Goal: Information Seeking & Learning: Learn about a topic

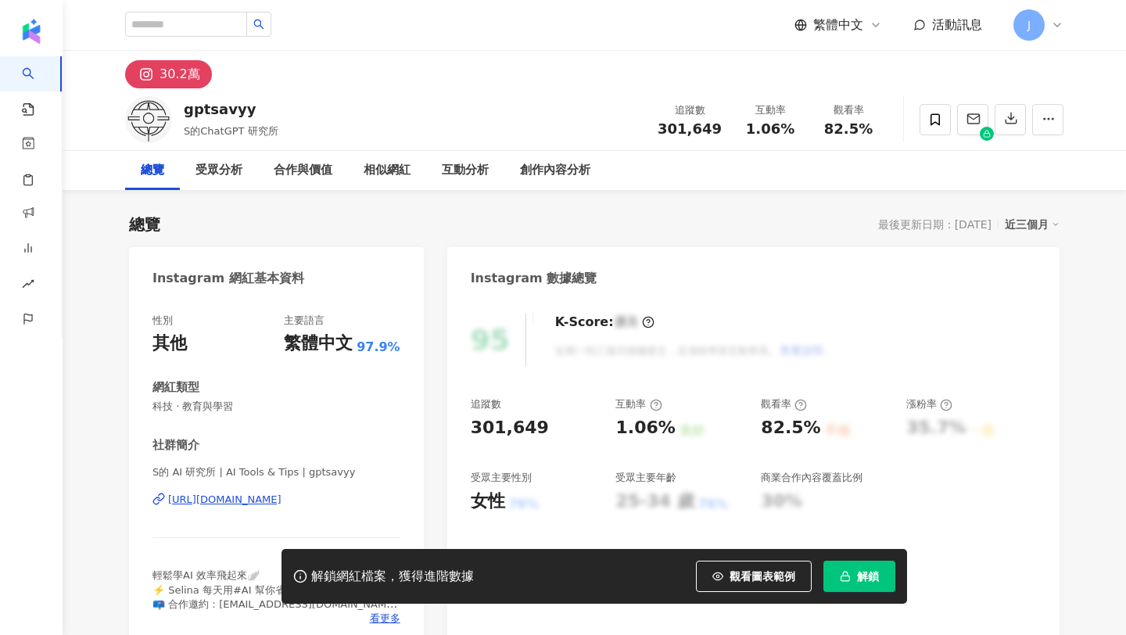
click at [841, 574] on icon "button" at bounding box center [845, 576] width 11 height 11
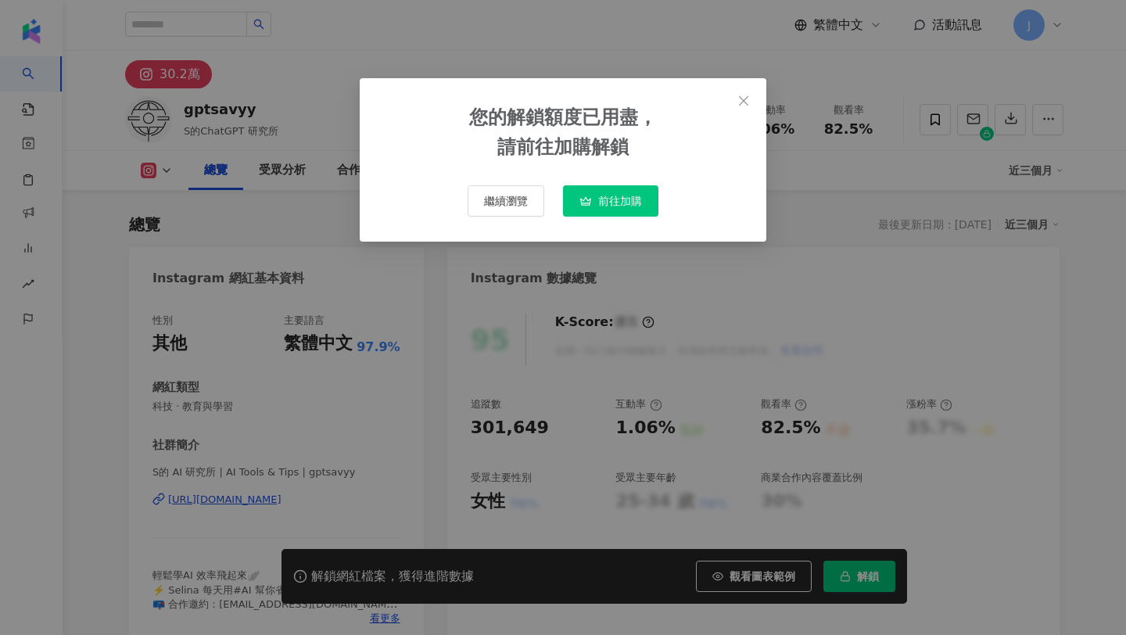
scroll to position [96, 0]
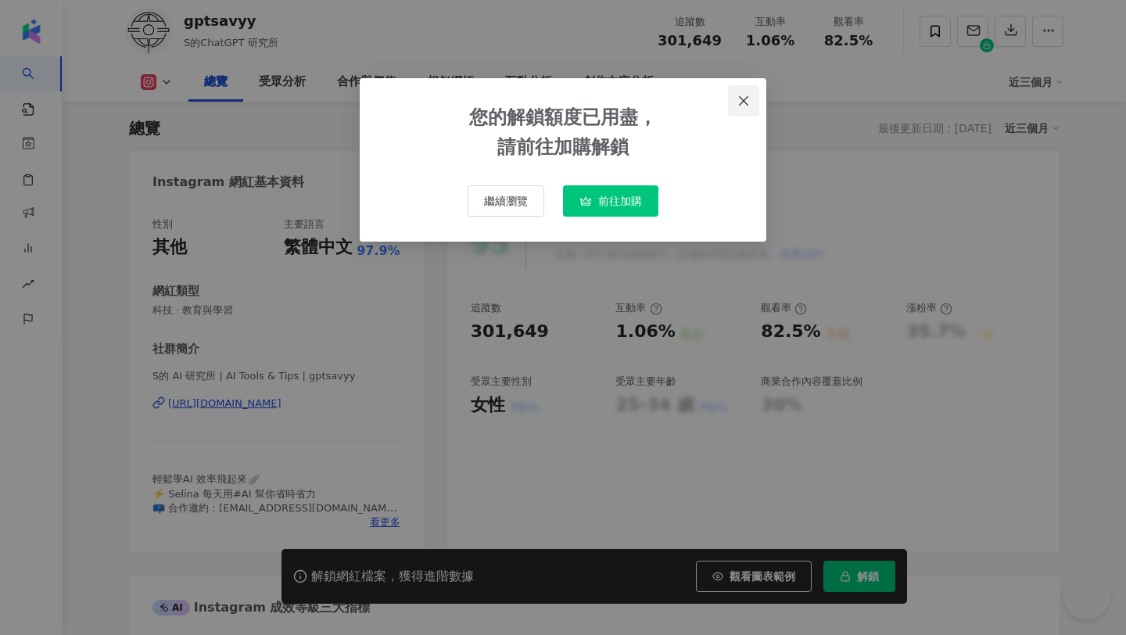
click at [747, 96] on icon "close" at bounding box center [743, 99] width 9 height 9
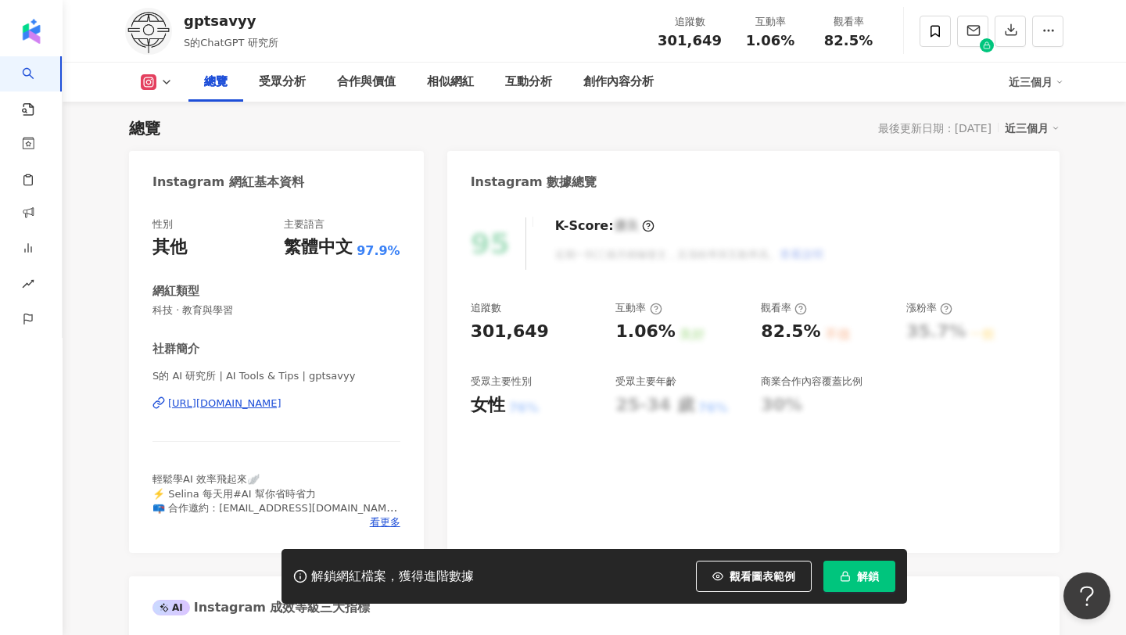
scroll to position [0, 0]
copy span "1.06%"
drag, startPoint x: 743, startPoint y: 43, endPoint x: 796, endPoint y: 39, distance: 53.3
click at [796, 39] on div "1.06%" at bounding box center [770, 41] width 59 height 16
copy span "82.5%"
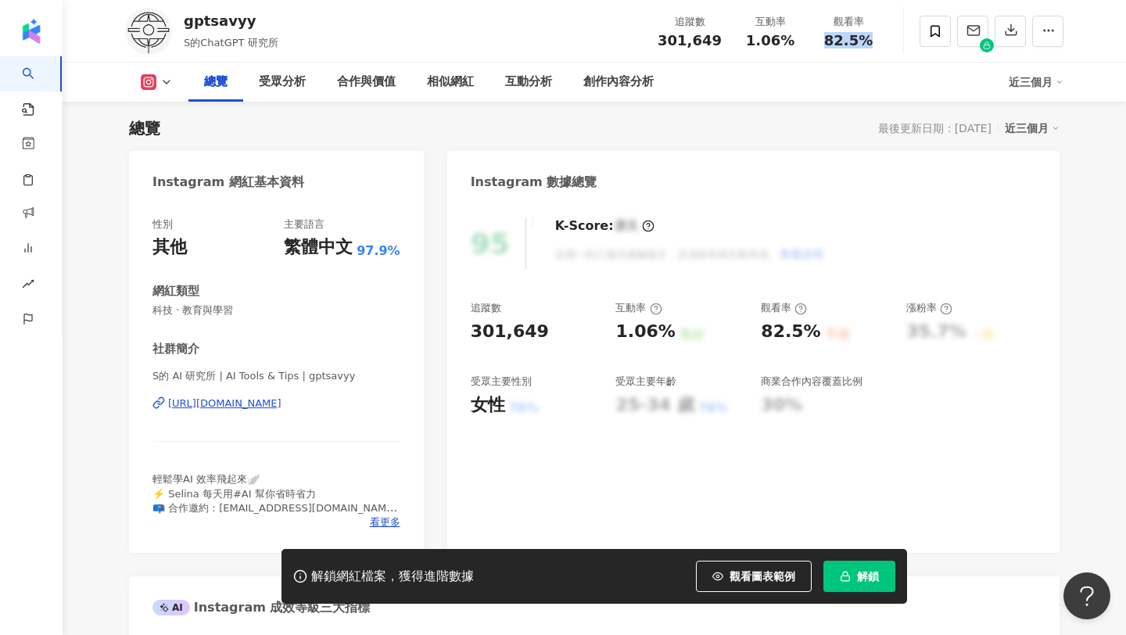
drag, startPoint x: 824, startPoint y: 40, endPoint x: 879, endPoint y: 38, distance: 54.8
click at [879, 38] on div "觀看率 82.5%" at bounding box center [849, 31] width 78 height 34
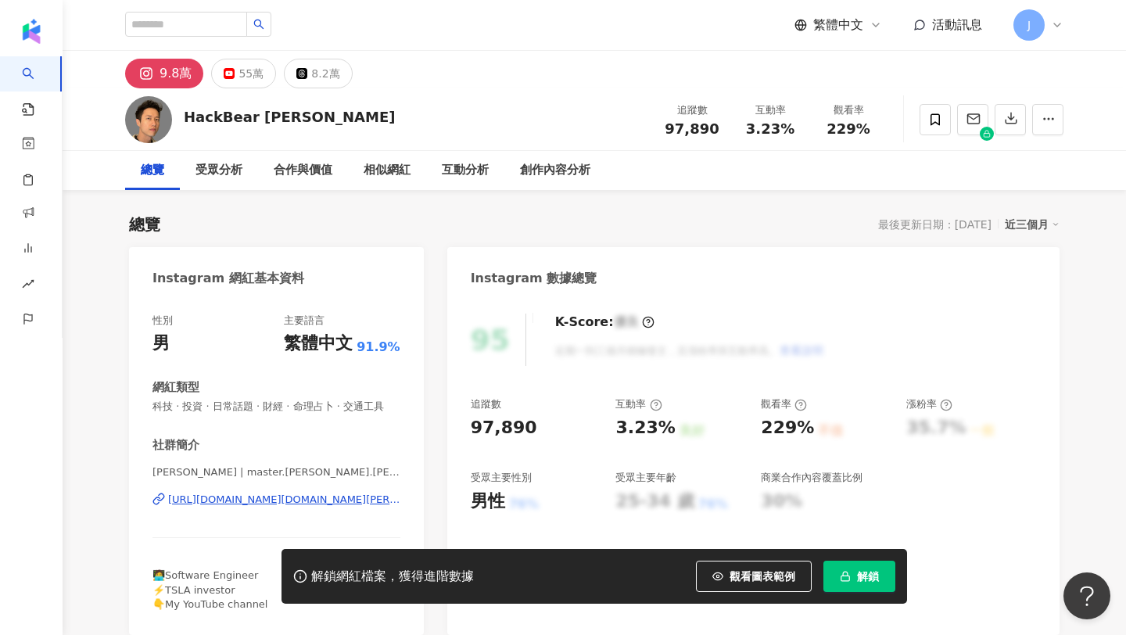
click at [289, 498] on div "https://www.instagram.com/master.terry.chen/" at bounding box center [284, 500] width 232 height 14
drag, startPoint x: 746, startPoint y: 129, endPoint x: 796, endPoint y: 128, distance: 50.1
click at [796, 128] on div "3.23%" at bounding box center [770, 129] width 59 height 16
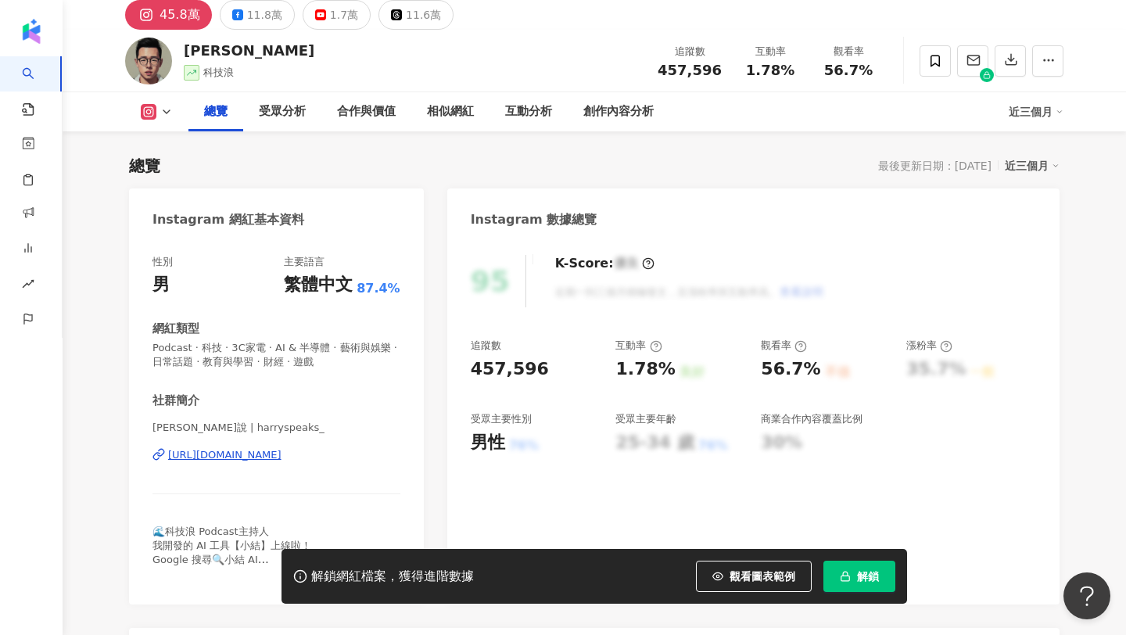
scroll to position [96, 0]
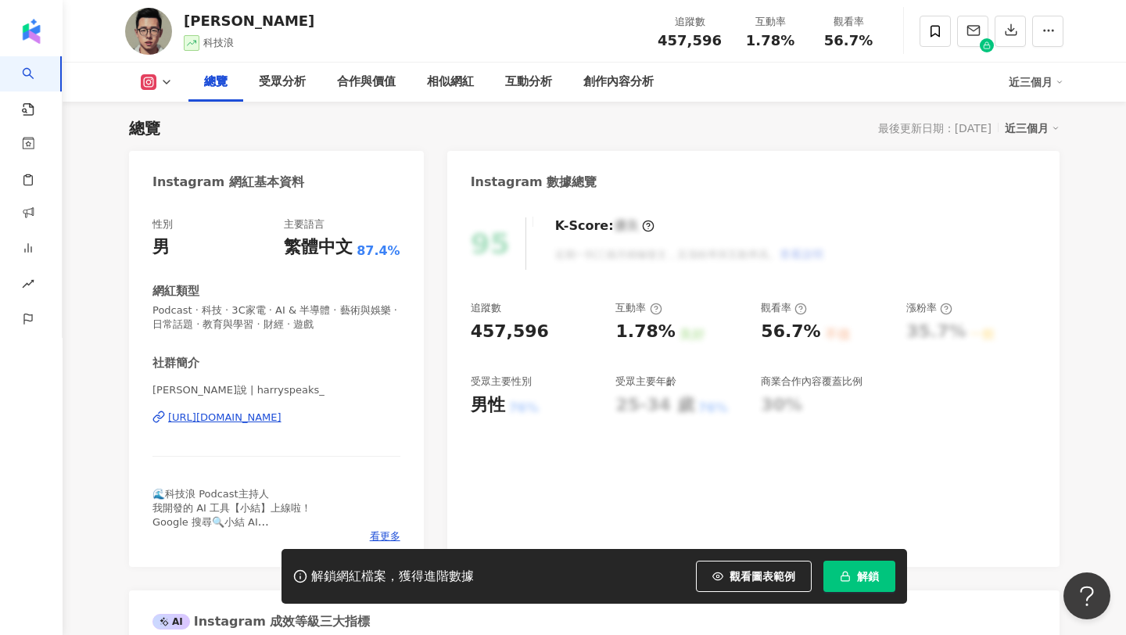
copy div "https://www.instagram.com/harryspeaks_/"
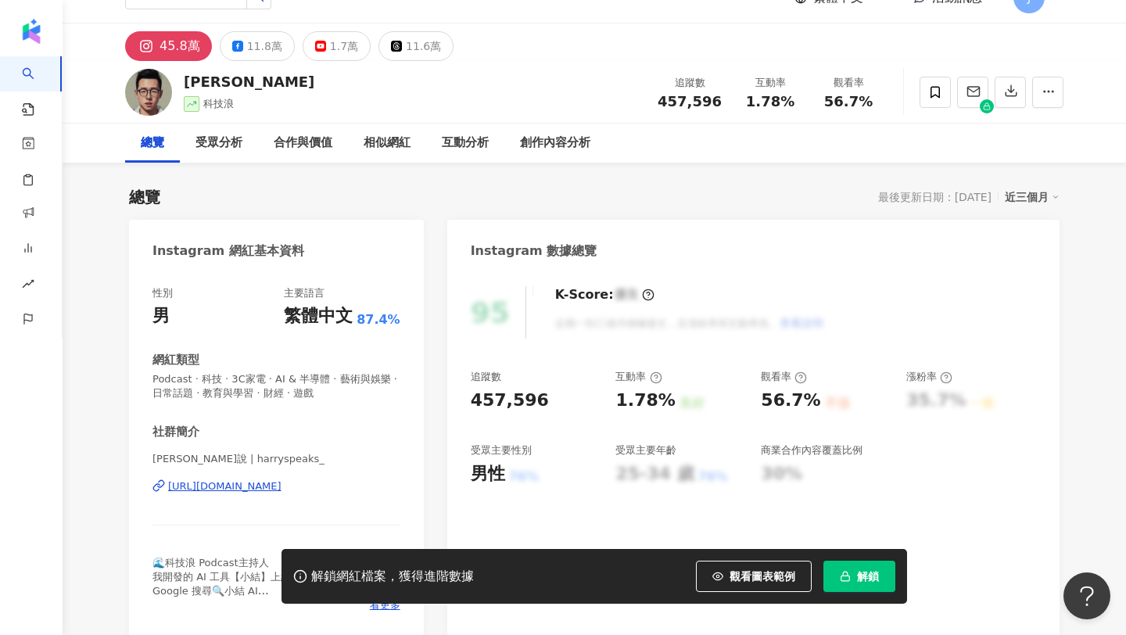
scroll to position [16, 0]
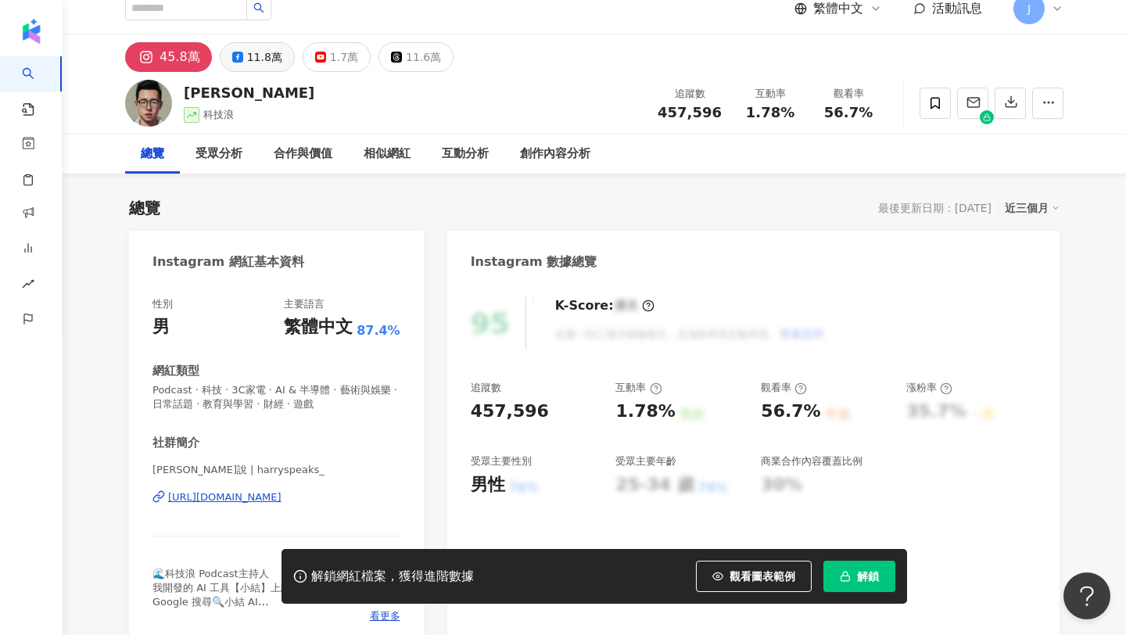
click at [254, 65] on div "11.8萬" at bounding box center [264, 57] width 35 height 22
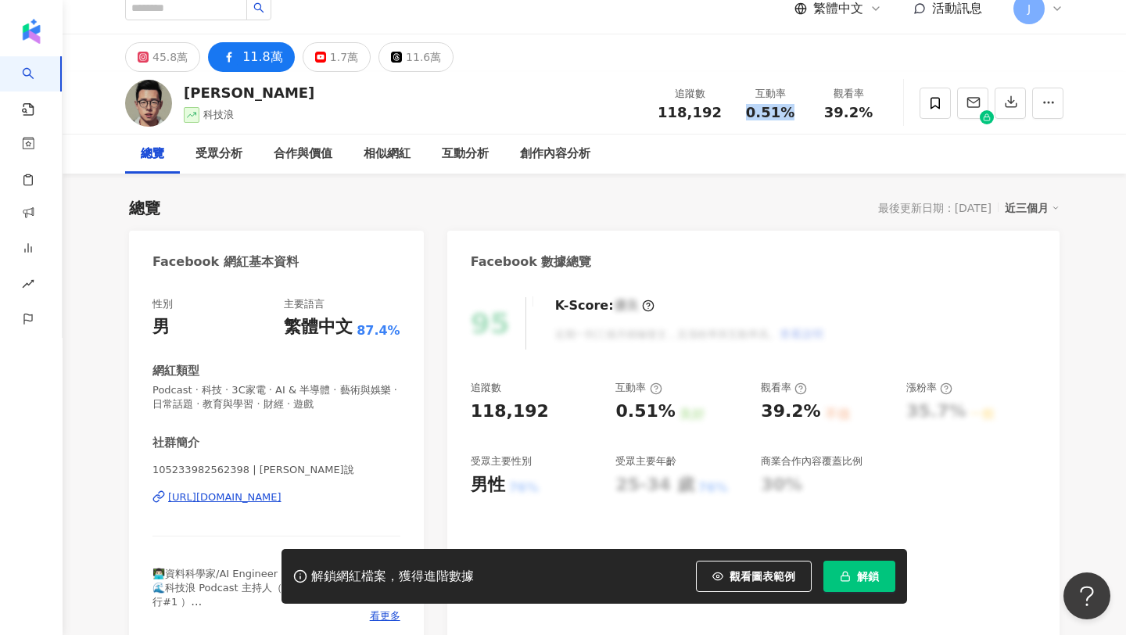
copy span "0.51%"
drag, startPoint x: 749, startPoint y: 111, endPoint x: 796, endPoint y: 113, distance: 47.8
click at [796, 113] on div "0.51%" at bounding box center [770, 113] width 59 height 16
copy span "39.2%"
drag, startPoint x: 827, startPoint y: 112, endPoint x: 878, endPoint y: 117, distance: 51.9
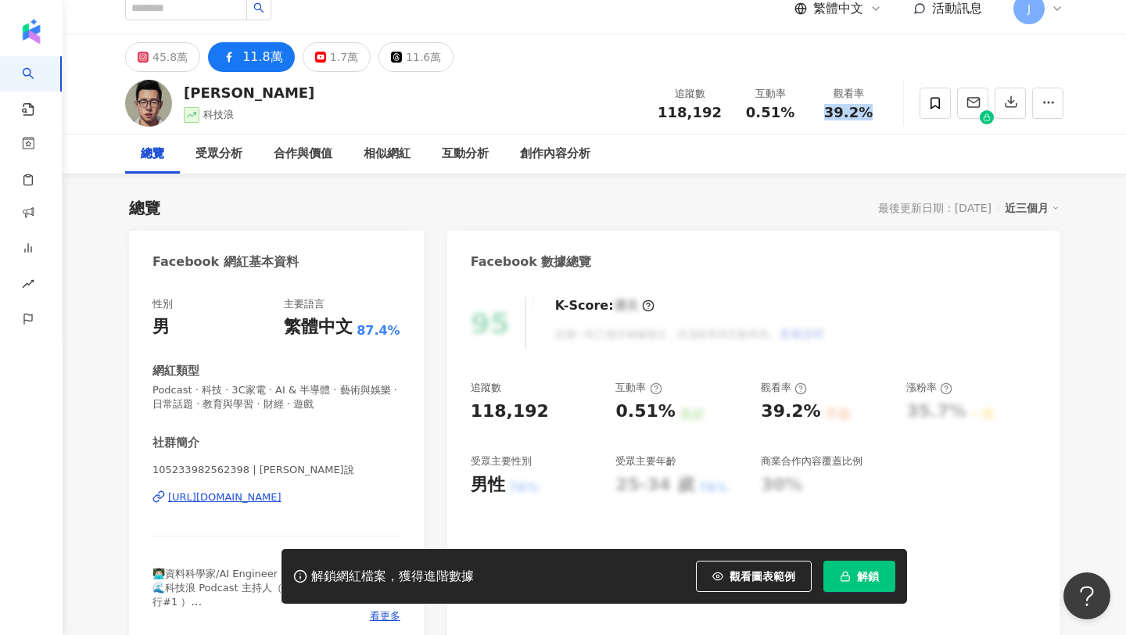
click at [878, 117] on div "觀看率 39.2%" at bounding box center [849, 103] width 78 height 34
click at [317, 56] on icon at bounding box center [320, 57] width 11 height 11
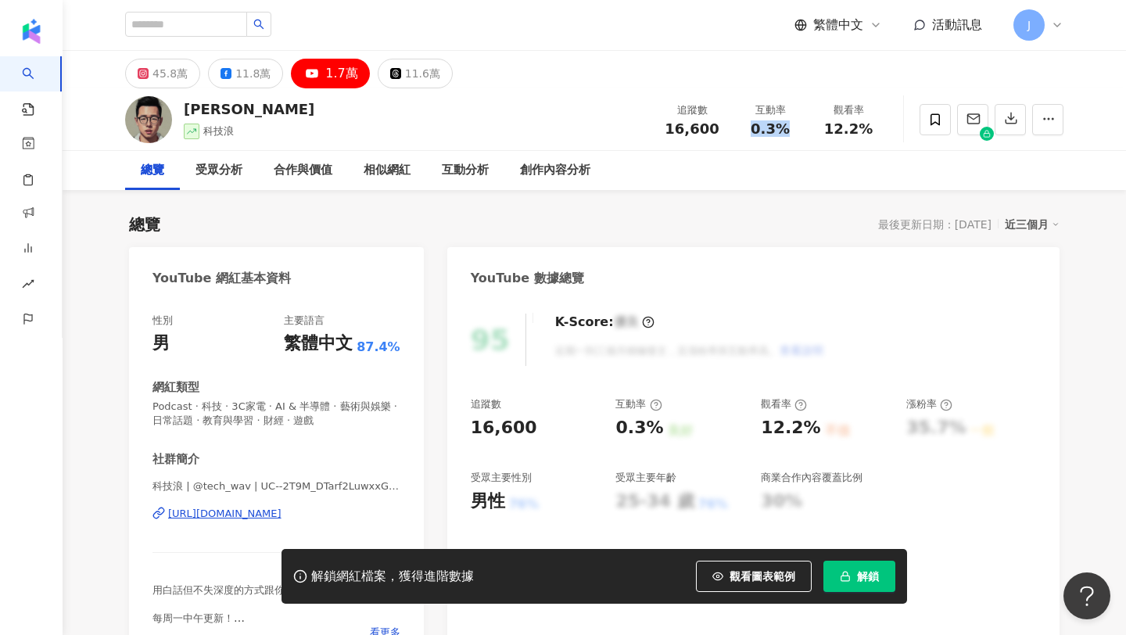
copy span "0.3%"
drag, startPoint x: 756, startPoint y: 125, endPoint x: 808, endPoint y: 130, distance: 52.6
click at [808, 130] on div "互動率 0.3%" at bounding box center [770, 119] width 78 height 34
drag, startPoint x: 823, startPoint y: 131, endPoint x: 904, endPoint y: 138, distance: 81.6
click at [904, 138] on div "哈利 科技浪 追蹤數 16,600 互動率 0.3% 觀看率 12.2%" at bounding box center [594, 119] width 1001 height 62
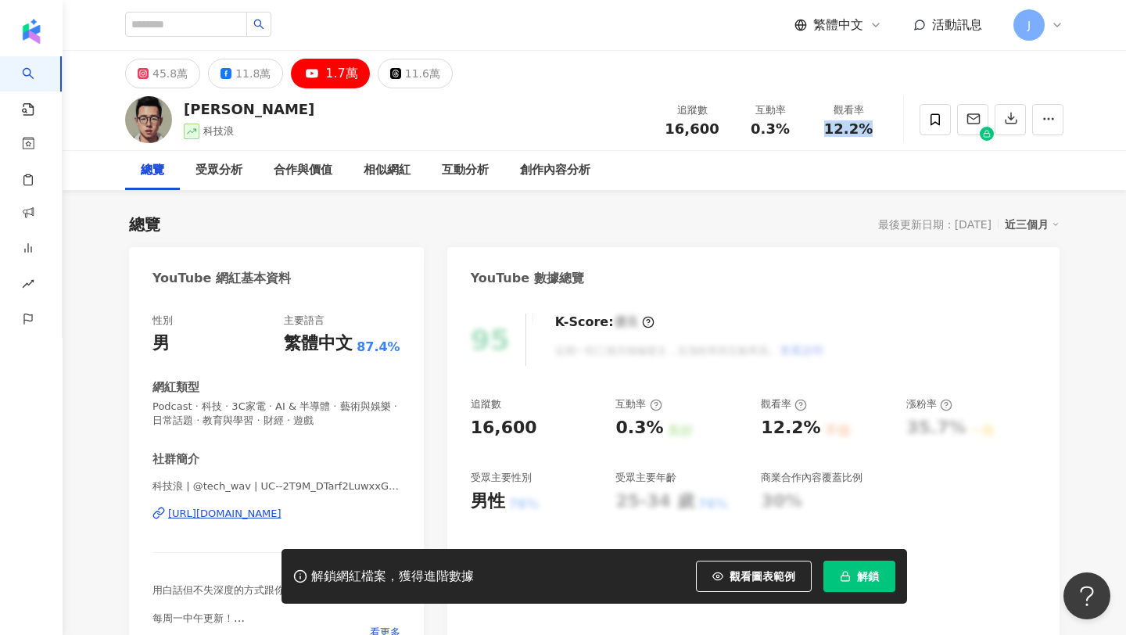
copy span "12.2%"
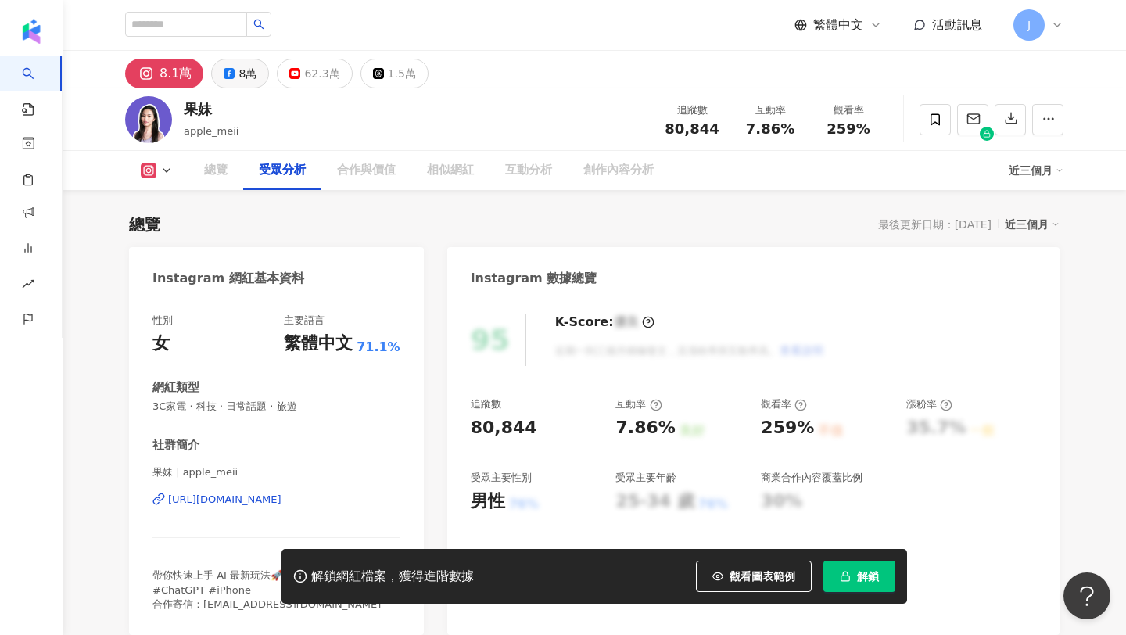
click at [242, 69] on div "8萬" at bounding box center [248, 74] width 18 height 22
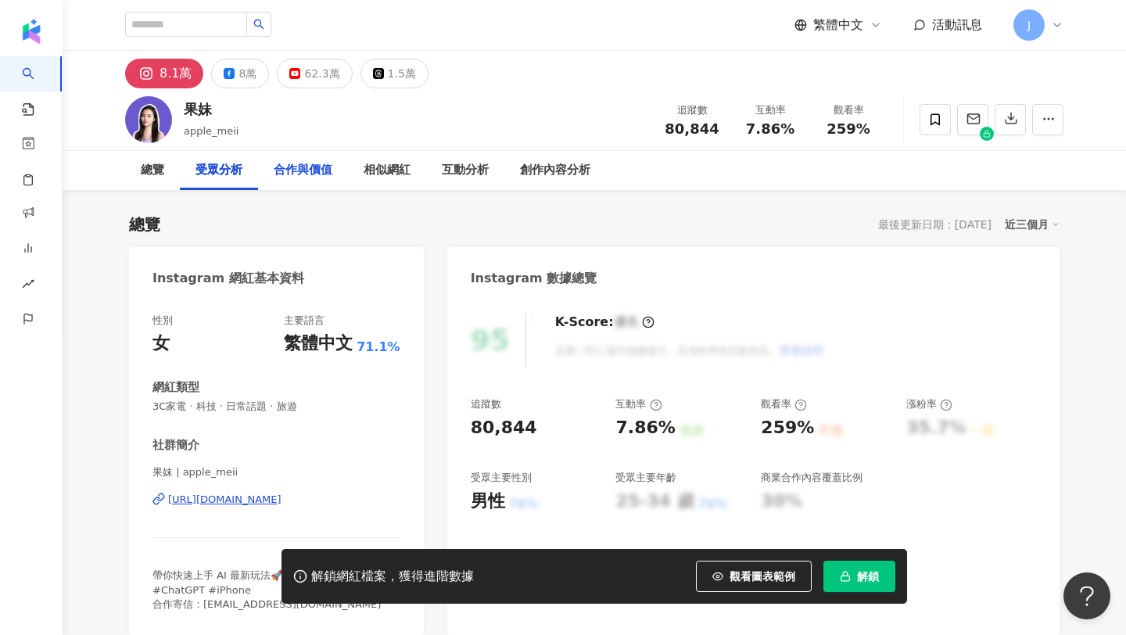
scroll to position [1322, 0]
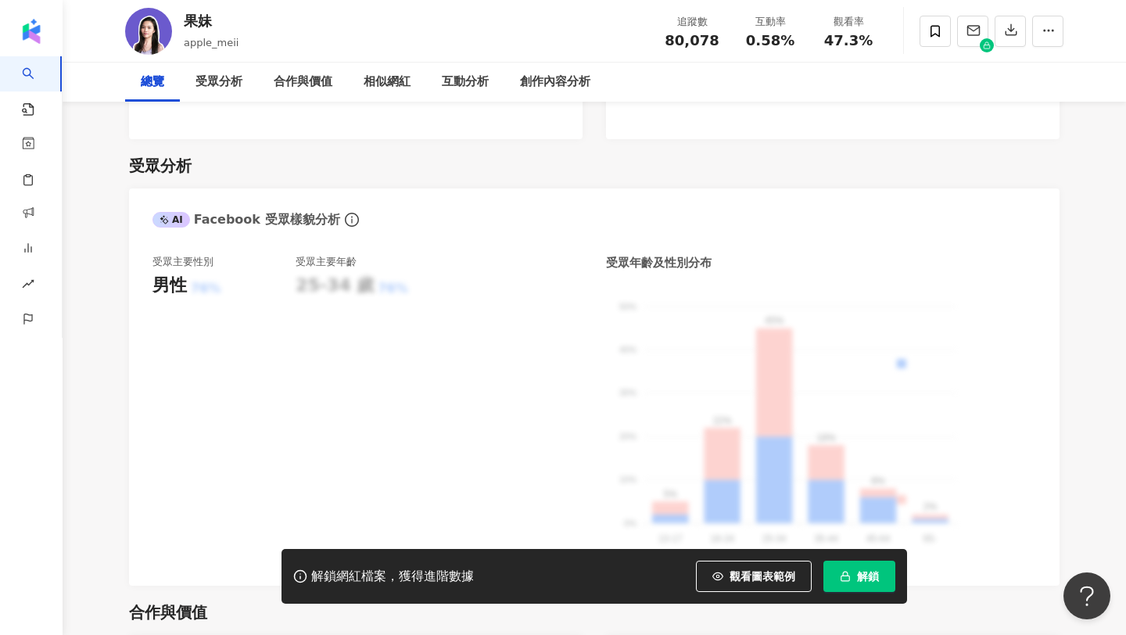
scroll to position [11, 0]
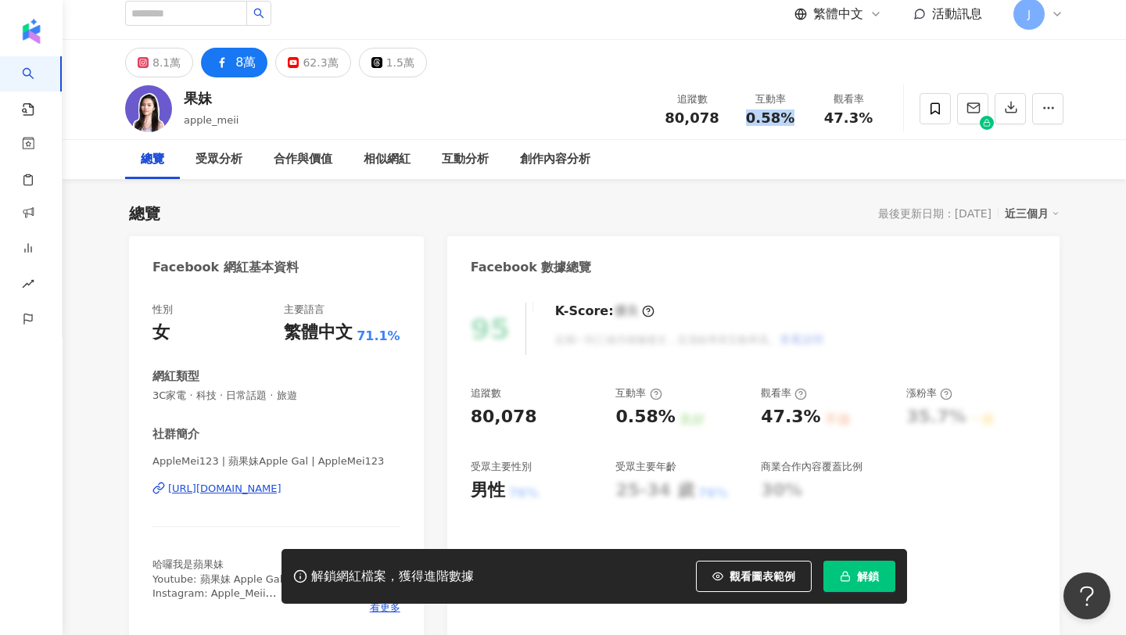
copy span "0.58%"
drag, startPoint x: 741, startPoint y: 120, endPoint x: 791, endPoint y: 127, distance: 50.6
click at [791, 127] on div "追蹤數 80,078 互動率 0.58% 觀看率 47.3%" at bounding box center [770, 108] width 235 height 46
copy span "47.3%"
drag, startPoint x: 820, startPoint y: 117, endPoint x: 879, endPoint y: 122, distance: 59.6
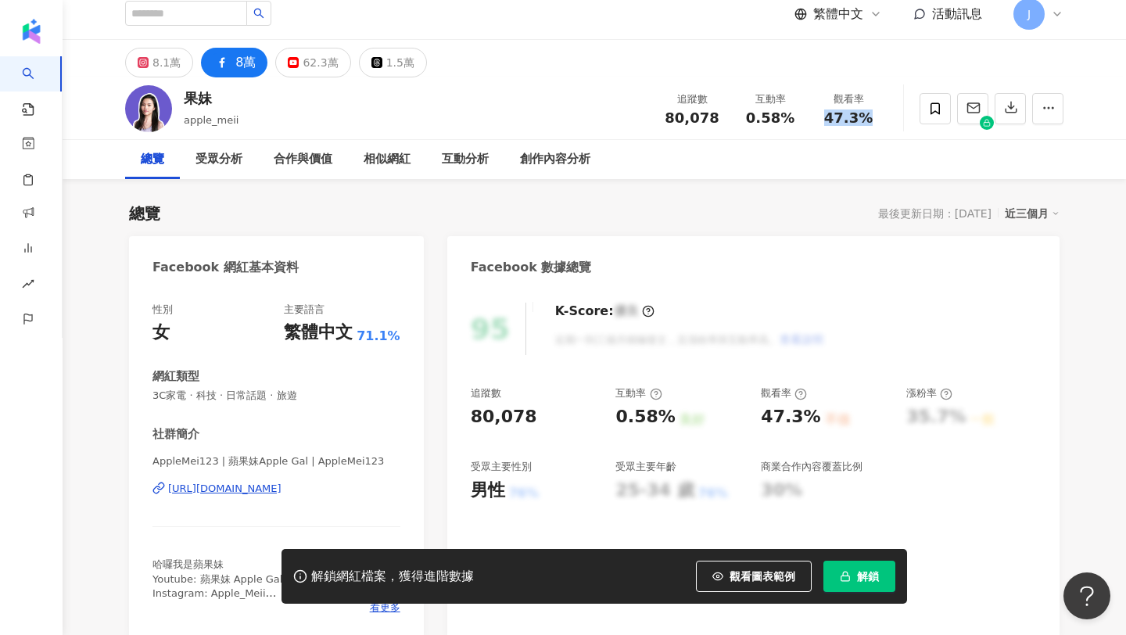
click at [879, 122] on div "觀看率 47.3%" at bounding box center [849, 109] width 78 height 34
click at [309, 71] on div "62.3萬" at bounding box center [320, 63] width 35 height 22
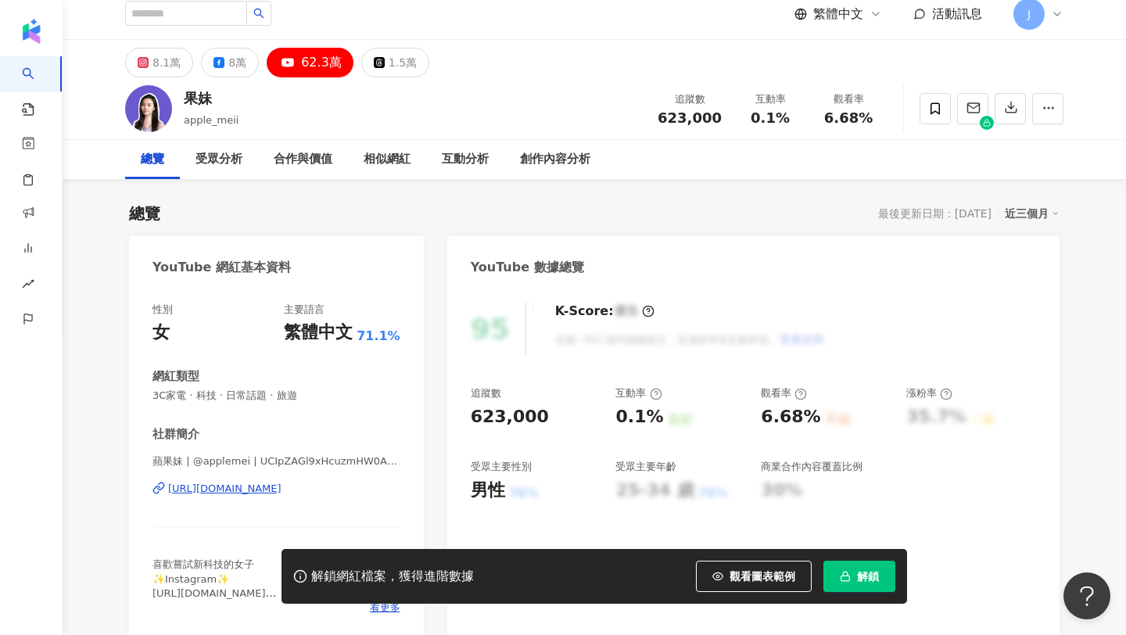
copy div "https://www.youtube.com/channel/UCIpZAGl9xHcuzmHW0AAJs7g"
copy span "0.1%"
drag, startPoint x: 752, startPoint y: 116, endPoint x: 790, endPoint y: 119, distance: 38.5
click at [790, 119] on div "0.1%" at bounding box center [770, 118] width 59 height 16
copy span "6.68%"
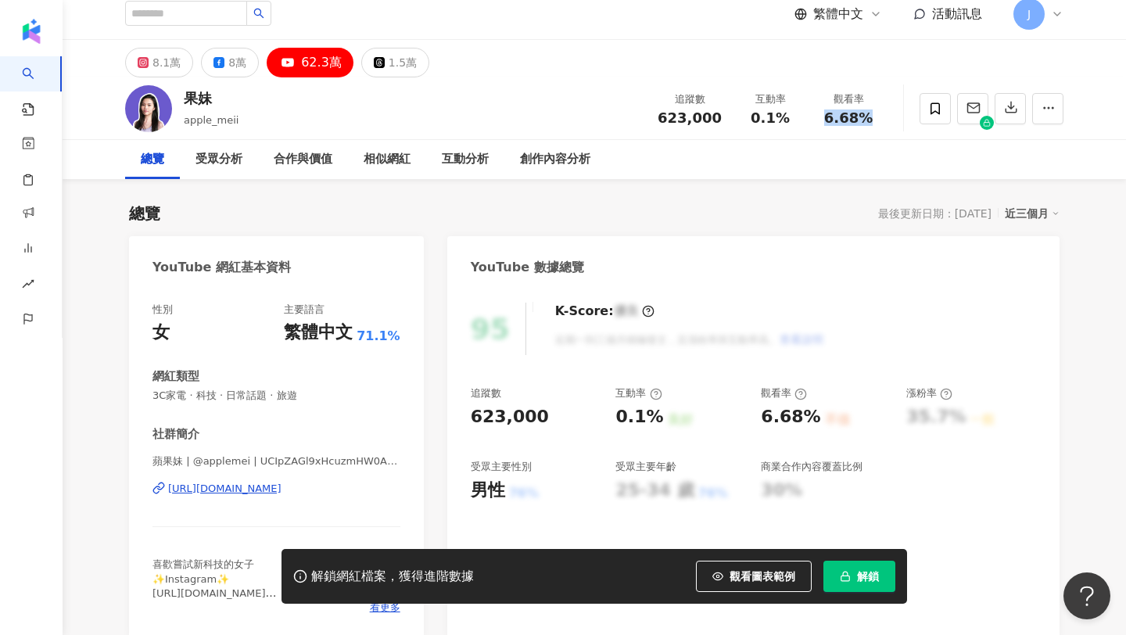
drag, startPoint x: 823, startPoint y: 118, endPoint x: 873, endPoint y: 120, distance: 50.1
click at [873, 120] on div "6.68%" at bounding box center [848, 118] width 59 height 16
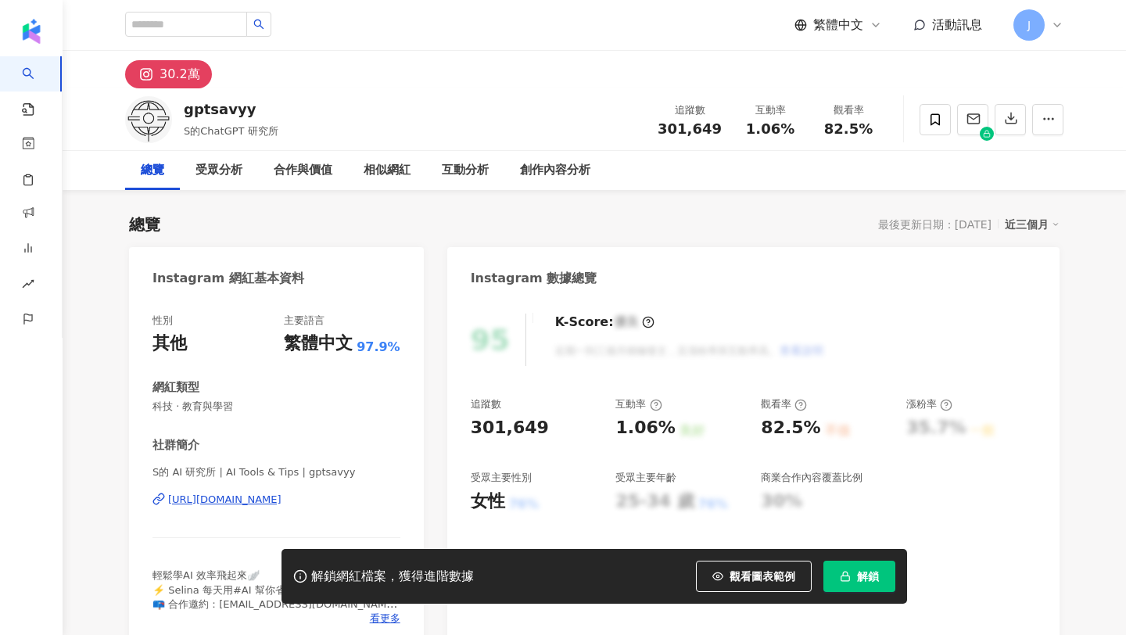
scroll to position [96, 0]
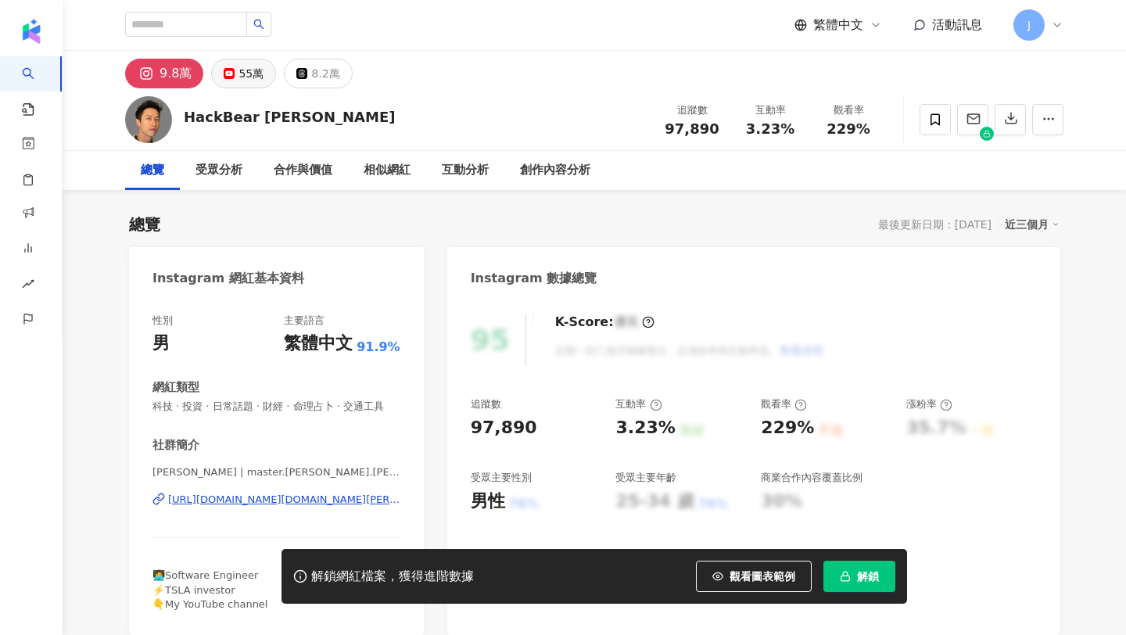
click at [254, 74] on div "55萬" at bounding box center [251, 74] width 25 height 22
click at [245, 75] on div "55萬" at bounding box center [251, 74] width 25 height 22
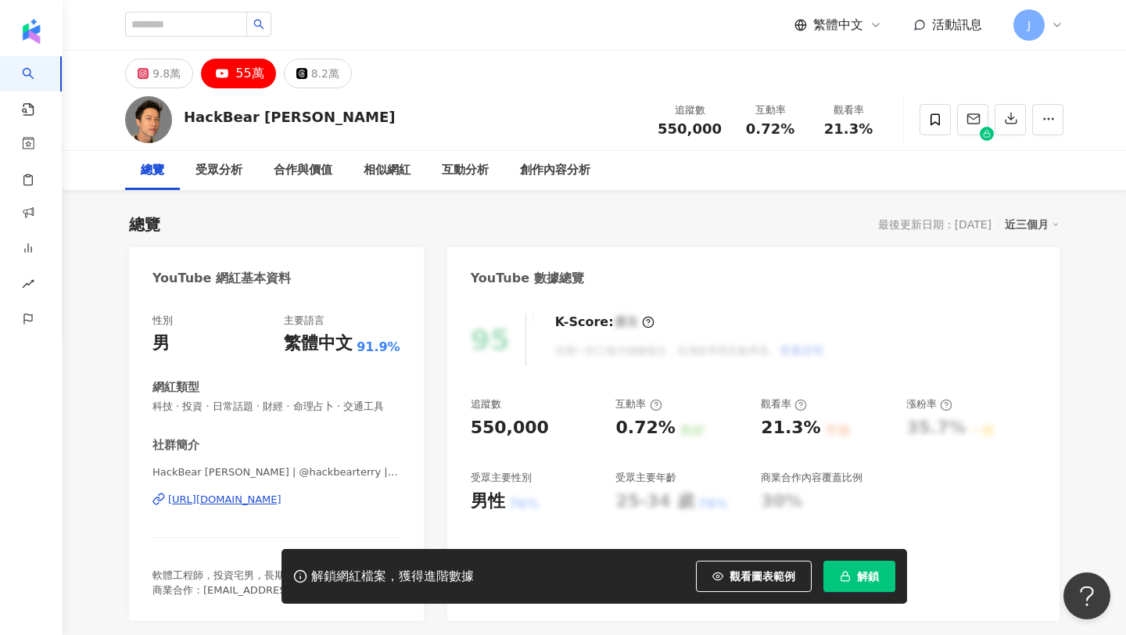
scroll to position [54, 0]
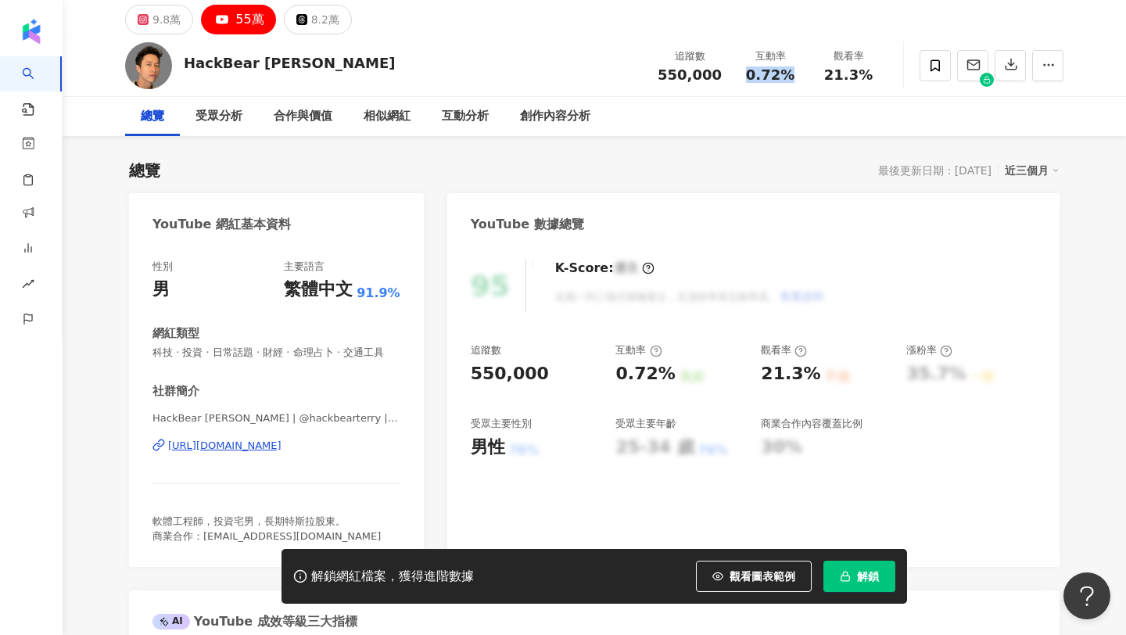
drag, startPoint x: 752, startPoint y: 68, endPoint x: 803, endPoint y: 71, distance: 51.7
click at [803, 71] on div "互動率 0.72%" at bounding box center [770, 65] width 78 height 34
copy span "21.3%"
drag, startPoint x: 827, startPoint y: 69, endPoint x: 887, endPoint y: 70, distance: 60.2
click at [887, 70] on div "HackBear 泰瑞 追蹤數 550,000 互動率 0.72% 觀看率 21.3%" at bounding box center [594, 65] width 1001 height 62
